Goal: Task Accomplishment & Management: Use online tool/utility

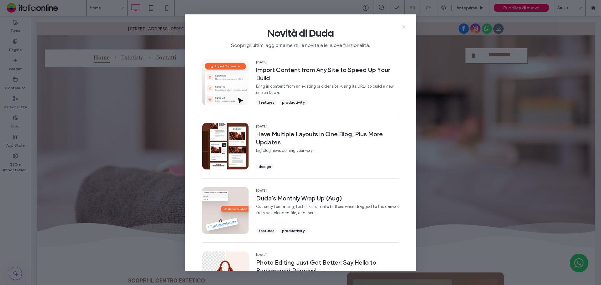
click at [405, 26] on icon at bounding box center [404, 26] width 5 height 5
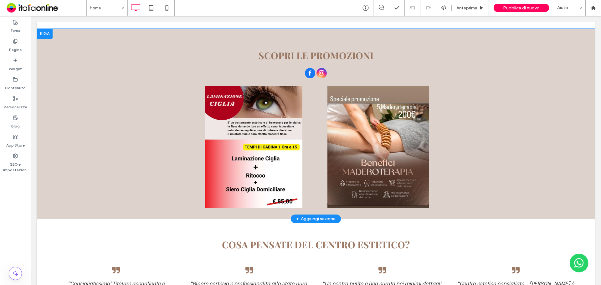
scroll to position [1128, 0]
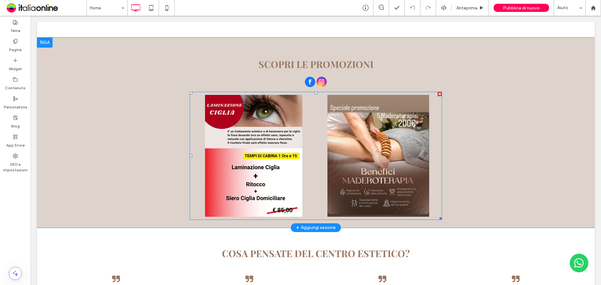
click at [433, 163] on link at bounding box center [379, 156] width 122 height 122
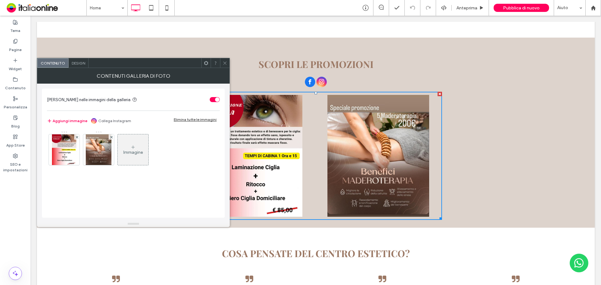
click at [143, 149] on div "Immagine" at bounding box center [133, 149] width 31 height 29
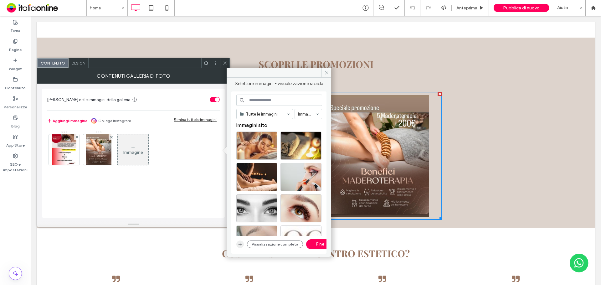
click at [243, 245] on span "button" at bounding box center [240, 245] width 8 height 8
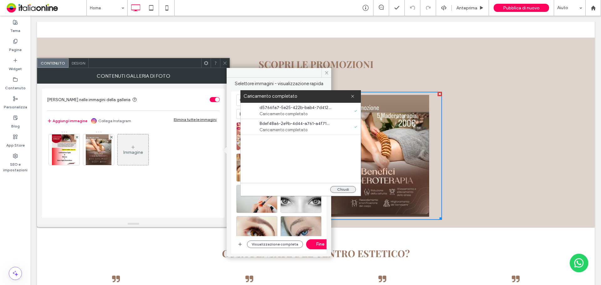
click at [335, 189] on button "Chiudi" at bounding box center [343, 189] width 26 height 7
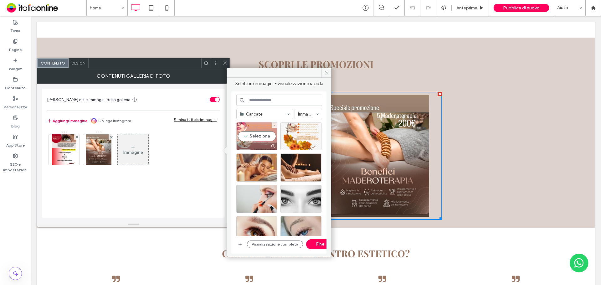
click at [262, 137] on div "Seleziona" at bounding box center [256, 136] width 41 height 28
click at [303, 137] on div "Seleziona" at bounding box center [301, 136] width 41 height 28
click at [311, 245] on button "Fine" at bounding box center [320, 244] width 28 height 10
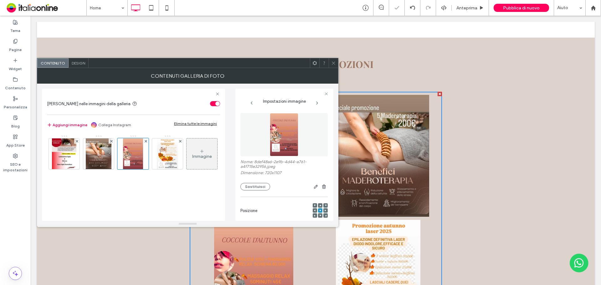
click at [75, 60] on div "Design" at bounding box center [79, 62] width 20 height 9
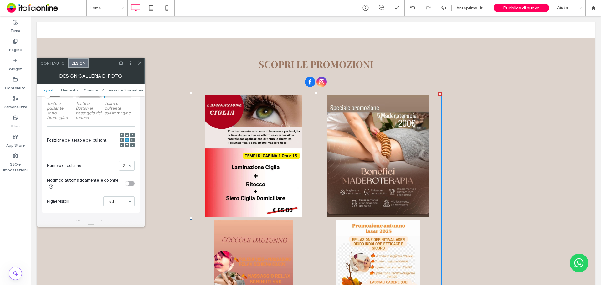
scroll to position [125, 0]
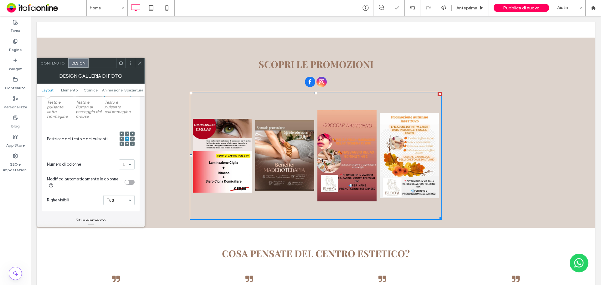
click at [143, 66] on div at bounding box center [139, 62] width 9 height 9
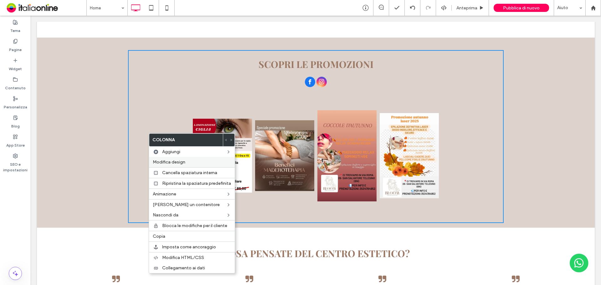
click at [163, 163] on span "Modifica design" at bounding box center [169, 161] width 33 height 5
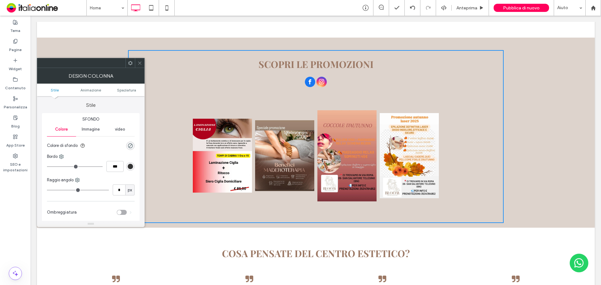
click at [140, 64] on icon at bounding box center [139, 63] width 5 height 5
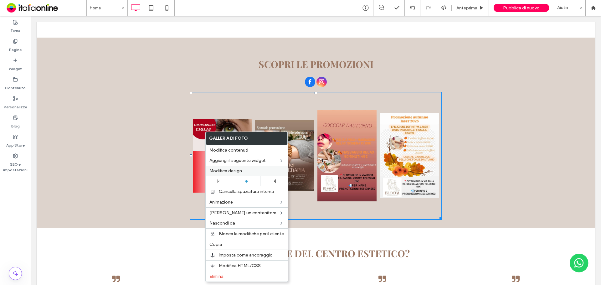
click at [217, 168] on span "Modifica design" at bounding box center [226, 170] width 33 height 5
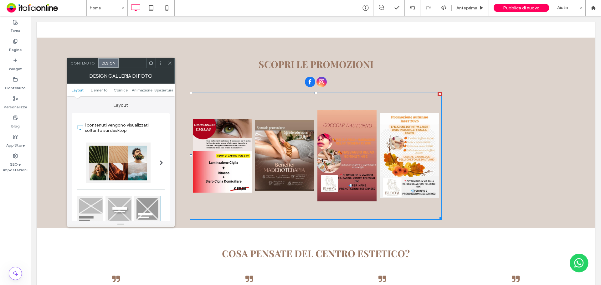
click at [171, 66] on span at bounding box center [170, 62] width 5 height 9
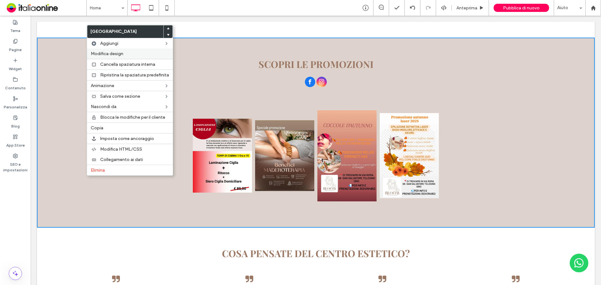
click at [121, 53] on span "Modifica design" at bounding box center [107, 53] width 33 height 5
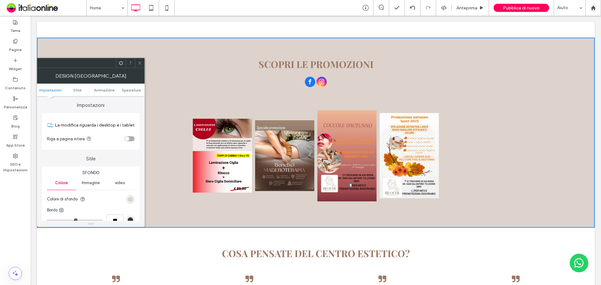
click at [128, 136] on div "toggle" at bounding box center [130, 138] width 10 height 5
click at [137, 61] on div at bounding box center [139, 62] width 9 height 9
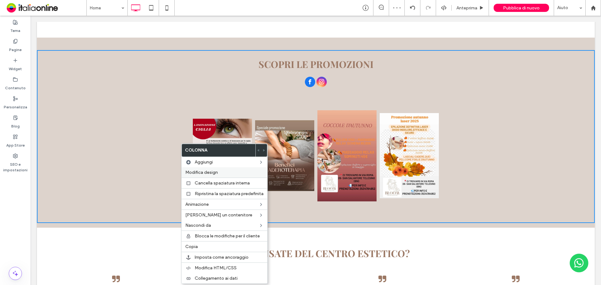
click at [200, 173] on span "Modifica design" at bounding box center [201, 172] width 33 height 5
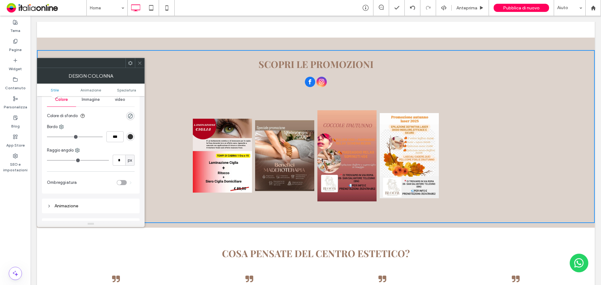
scroll to position [94, 0]
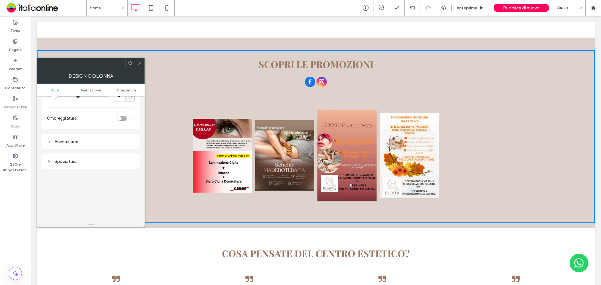
click at [142, 64] on icon at bounding box center [139, 63] width 5 height 5
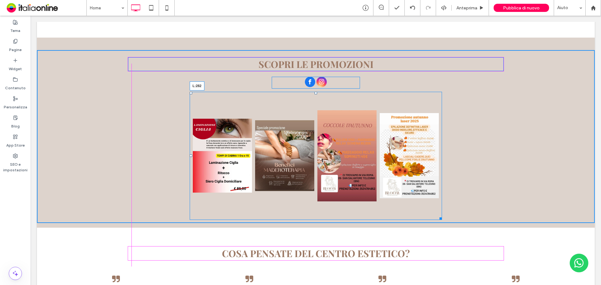
drag, startPoint x: 188, startPoint y: 156, endPoint x: 123, endPoint y: 150, distance: 64.8
click at [190, 150] on div "Button Button Button Button Mostra altri L:282" at bounding box center [316, 156] width 252 height 128
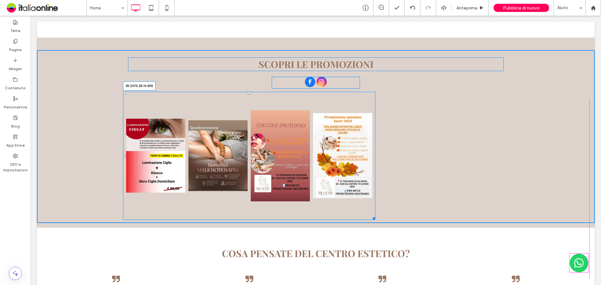
drag, startPoint x: 374, startPoint y: 217, endPoint x: 614, endPoint y: 200, distance: 240.8
click at [583, 184] on div "SCOPRI LE PROMOZIONI Click To Paste Button Button Button Button Mostra altri W:…" at bounding box center [316, 136] width 558 height 173
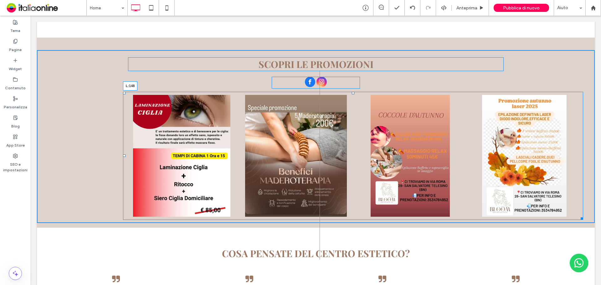
drag, startPoint x: 123, startPoint y: 156, endPoint x: 114, endPoint y: 171, distance: 17.7
click at [123, 155] on div at bounding box center [124, 155] width 3 height 3
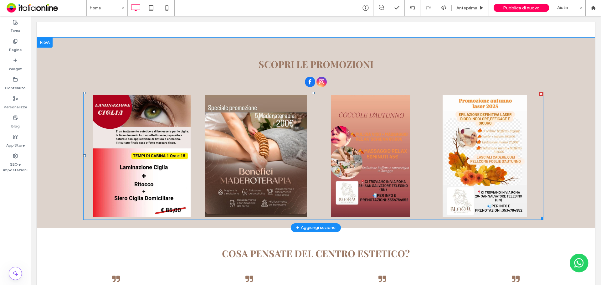
click at [542, 218] on div at bounding box center [541, 217] width 5 height 5
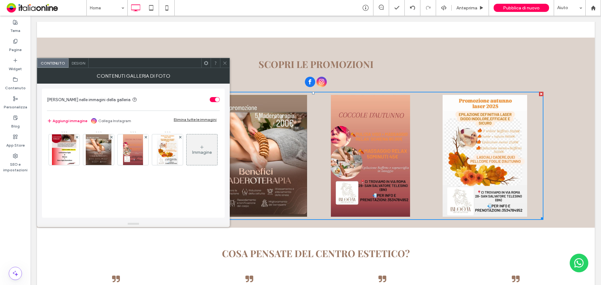
click at [446, 64] on h2 "SCOPRI LE PROMOZIONI" at bounding box center [316, 64] width 376 height 13
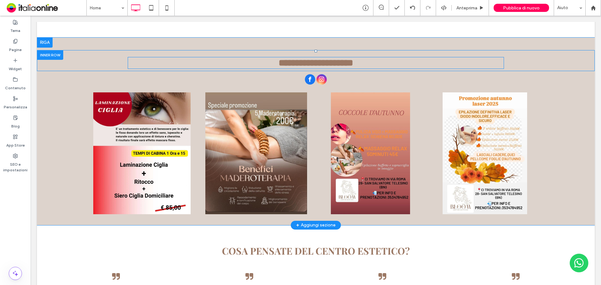
type input "**********"
type input "**"
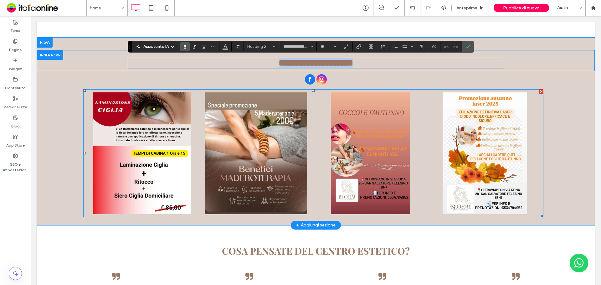
click at [457, 155] on link at bounding box center [484, 153] width 111 height 122
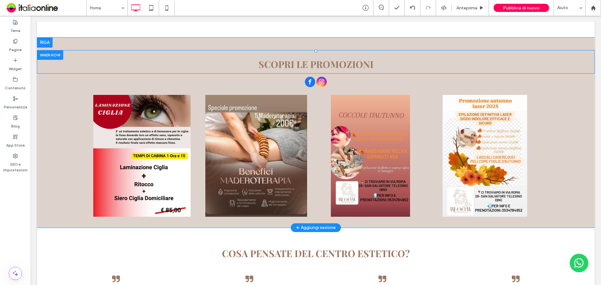
click at [543, 220] on div "SCOPRI LE PROMOZIONI Click To Paste Button Button Button Button Mostra altri Cl…" at bounding box center [316, 136] width 558 height 173
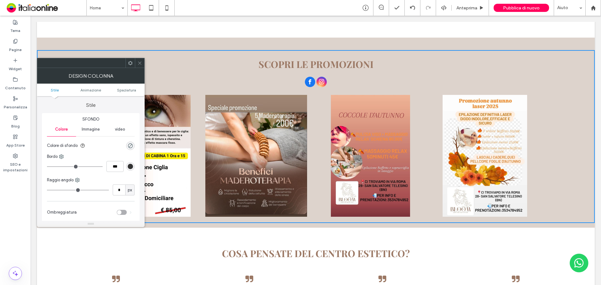
click at [514, 206] on link at bounding box center [484, 156] width 111 height 122
click at [137, 62] on div at bounding box center [139, 62] width 9 height 9
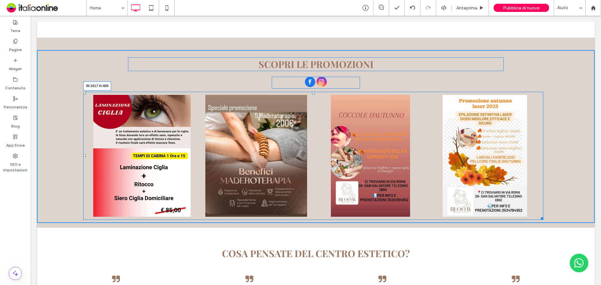
drag, startPoint x: 543, startPoint y: 218, endPoint x: 593, endPoint y: 216, distance: 49.8
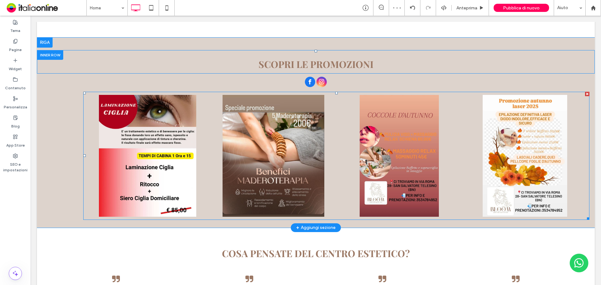
click at [84, 154] on div "Button Button Button Button" at bounding box center [336, 156] width 506 height 128
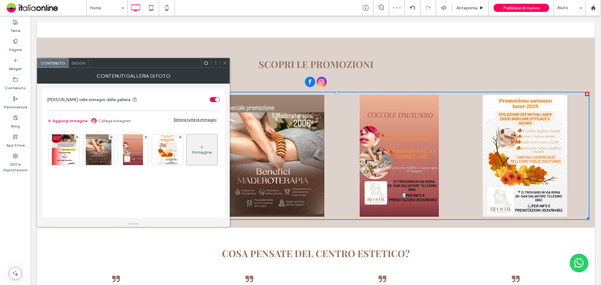
click at [222, 65] on div at bounding box center [224, 62] width 9 height 9
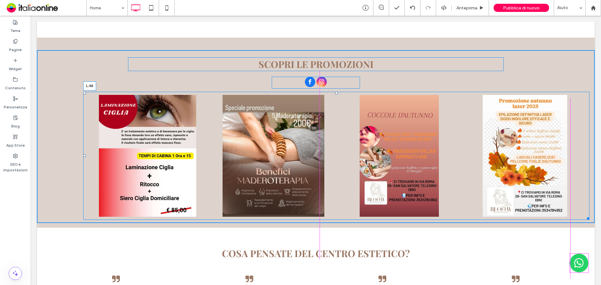
drag, startPoint x: 83, startPoint y: 155, endPoint x: 60, endPoint y: 154, distance: 23.8
click at [83, 154] on div "Button Button Button Button Mostra altri L:68" at bounding box center [336, 156] width 506 height 128
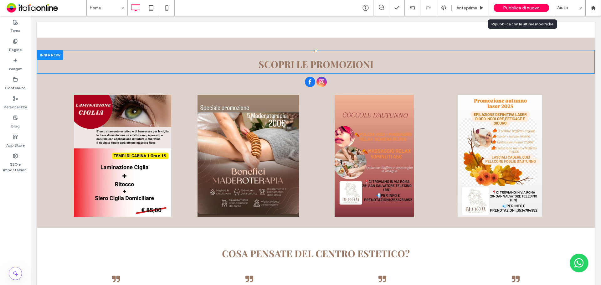
click at [505, 6] on span "Pubblica di nuovo" at bounding box center [521, 7] width 37 height 5
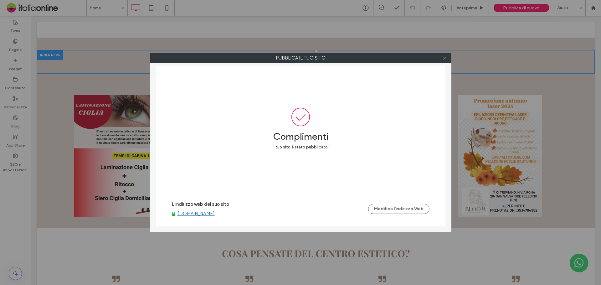
click at [443, 58] on icon at bounding box center [445, 58] width 5 height 5
